Goal: Find specific page/section: Find specific page/section

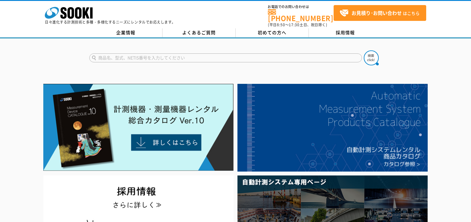
click at [123, 54] on input "text" at bounding box center [225, 58] width 273 height 9
type input "建レコ"
click at [364, 51] on button at bounding box center [371, 58] width 15 height 15
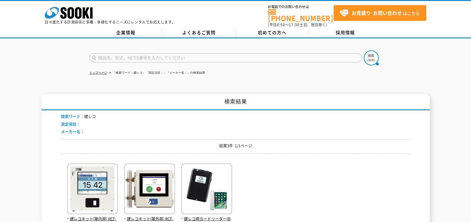
scroll to position [100, 0]
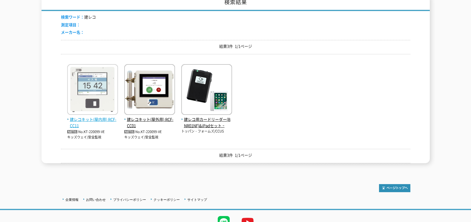
click at [83, 108] on img at bounding box center [92, 90] width 51 height 52
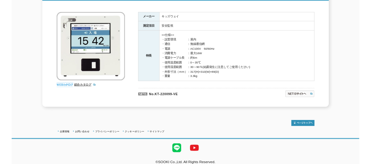
scroll to position [99, 0]
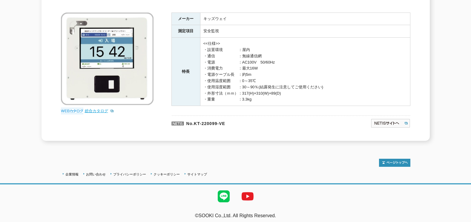
click at [89, 109] on link "総合カタログ" at bounding box center [99, 111] width 29 height 4
